Goal: Check status: Check status

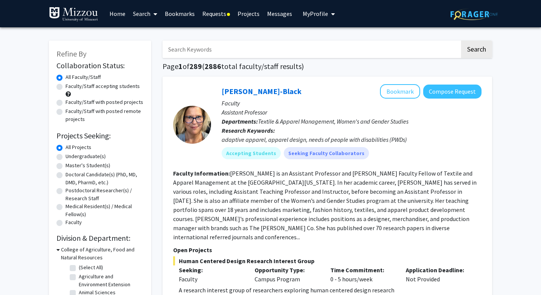
click at [217, 14] on link "Requests" at bounding box center [216, 13] width 35 height 27
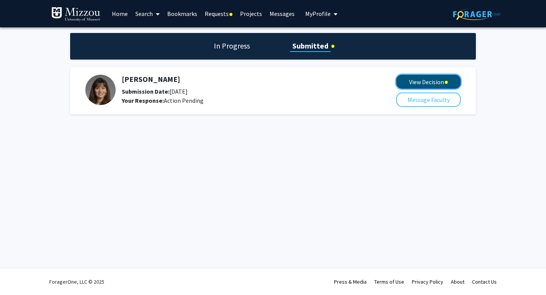
click at [407, 79] on button "View Decision" at bounding box center [428, 82] width 64 height 14
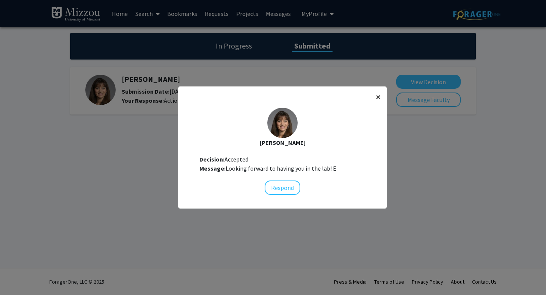
click at [377, 96] on span "×" at bounding box center [377, 97] width 5 height 12
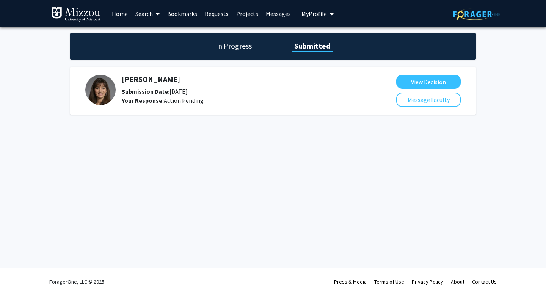
click at [95, 90] on img at bounding box center [100, 90] width 30 height 30
